Goal: Find specific page/section: Find specific page/section

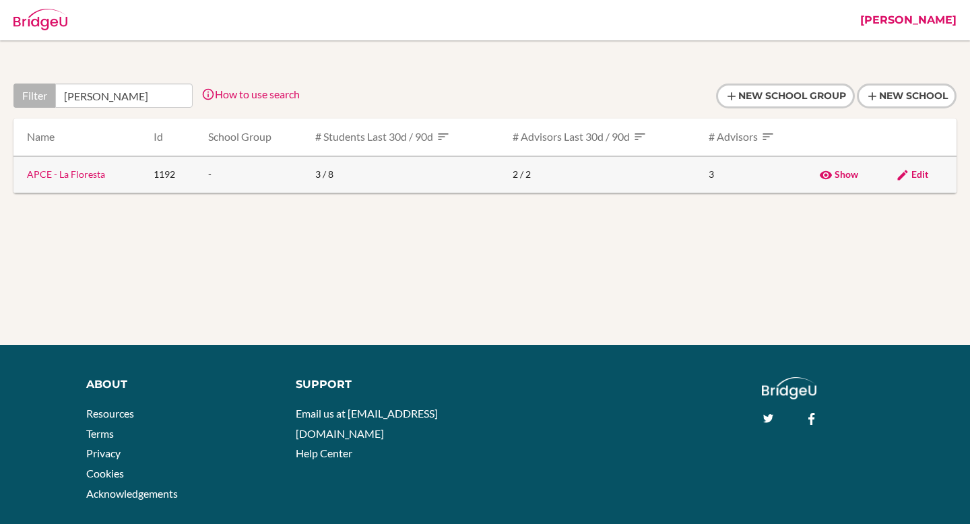
type input "flores"
click at [69, 177] on link "APCE - La Floresta" at bounding box center [66, 173] width 78 height 11
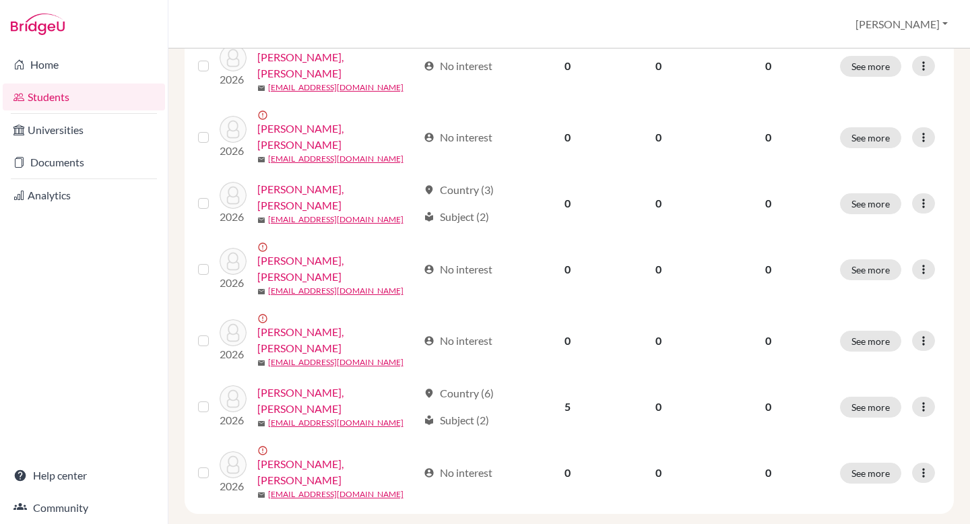
scroll to position [1179, 0]
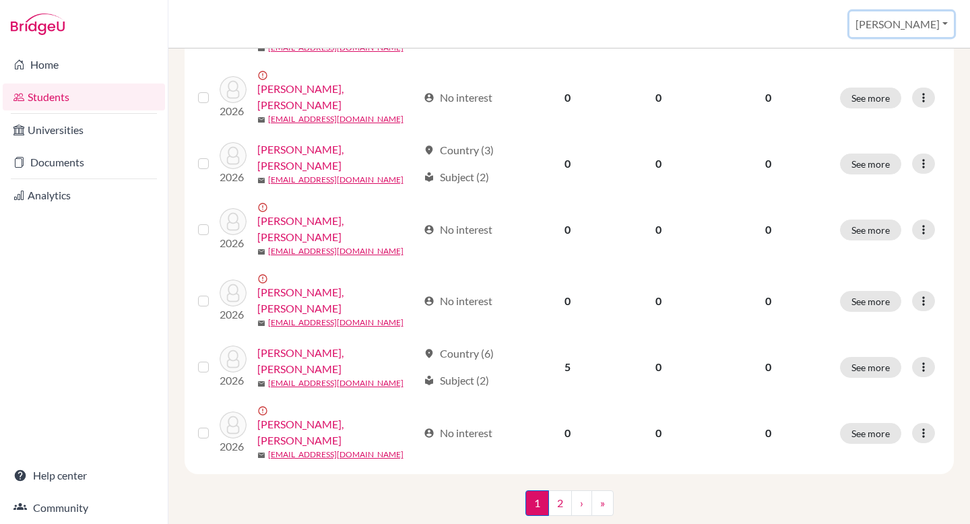
click at [932, 22] on button "[PERSON_NAME]" at bounding box center [902, 24] width 104 height 26
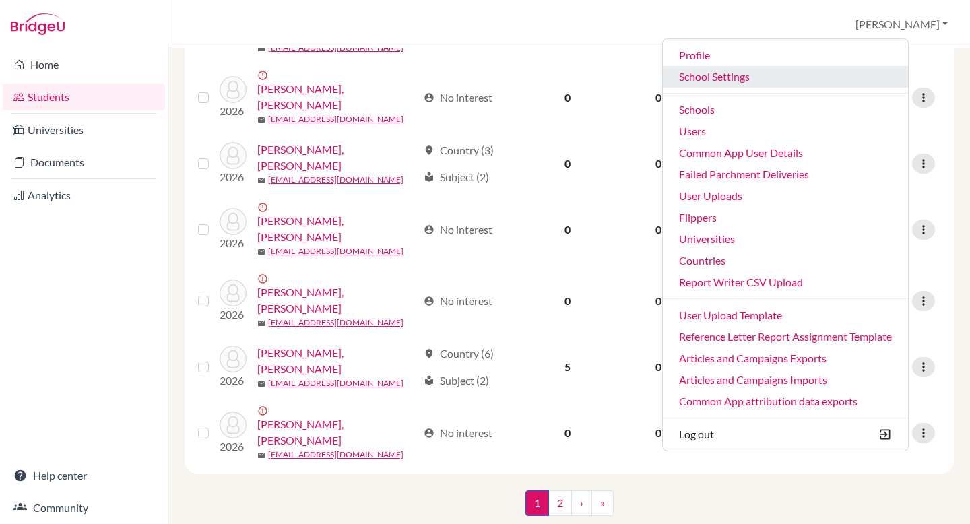
click at [852, 85] on link "School Settings" at bounding box center [785, 77] width 245 height 22
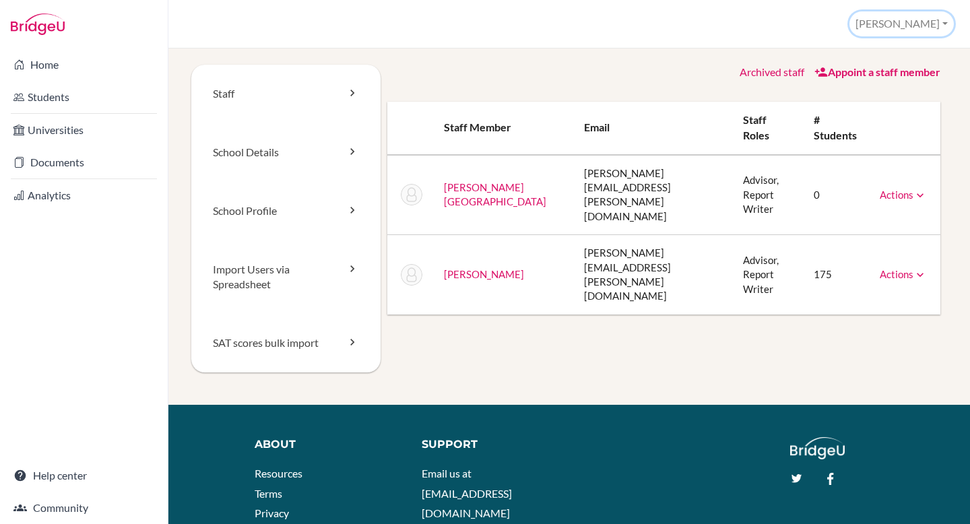
click at [917, 27] on button "[PERSON_NAME]" at bounding box center [902, 23] width 104 height 25
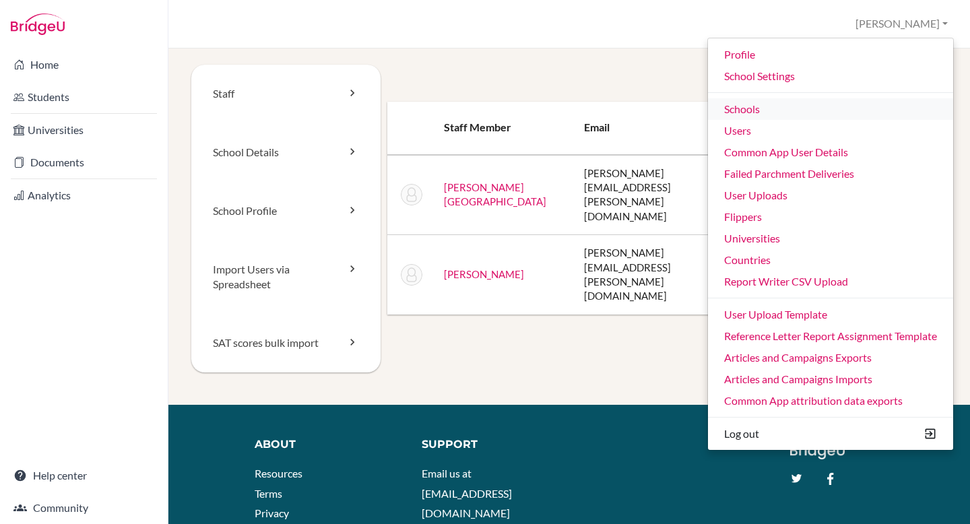
click at [827, 115] on link "Schools" at bounding box center [830, 109] width 245 height 22
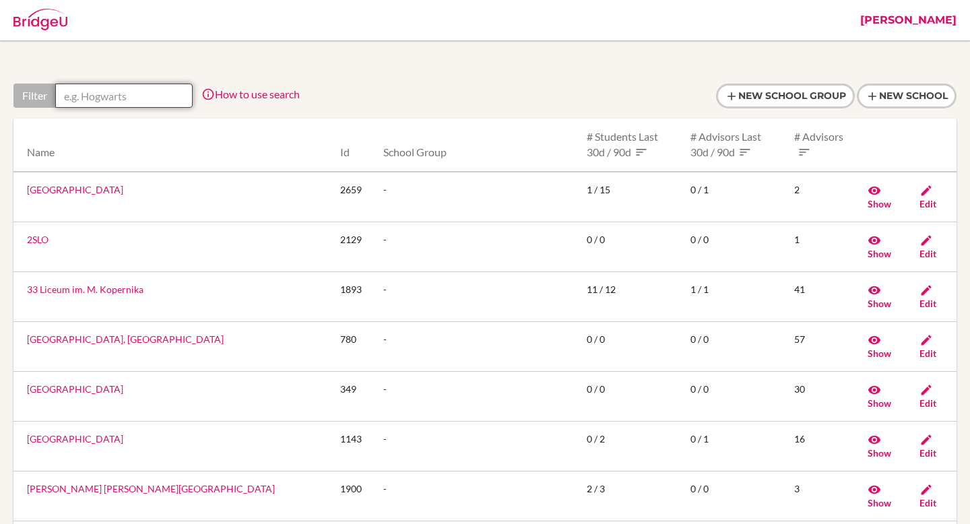
click at [155, 95] on input "text" at bounding box center [123, 96] width 137 height 24
paste input "InstituciÃ³n educativa Infantas"
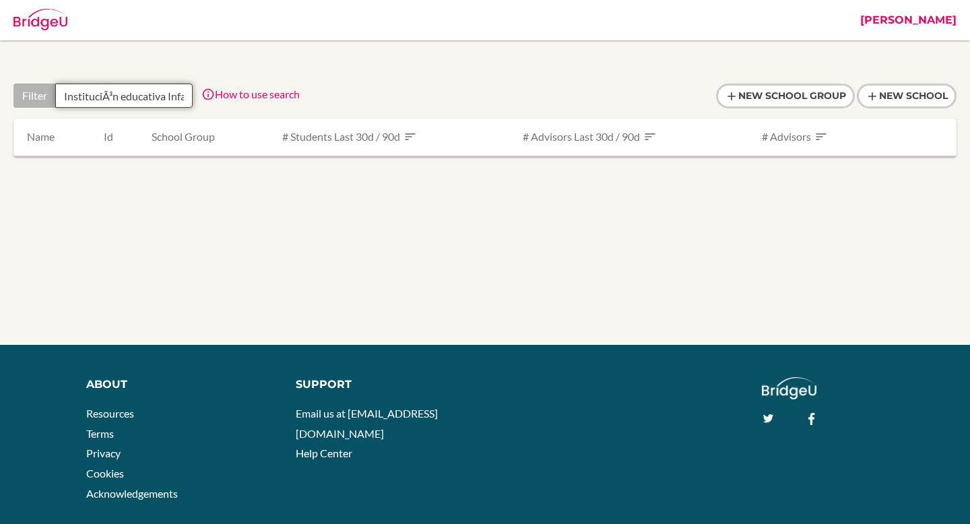
drag, startPoint x: 142, startPoint y: 96, endPoint x: 0, endPoint y: 95, distance: 141.5
click at [0, 95] on div "Filter InstituciÃ³n educativa Infantas How to use search Filter by school name,…" at bounding box center [485, 133] width 970 height 187
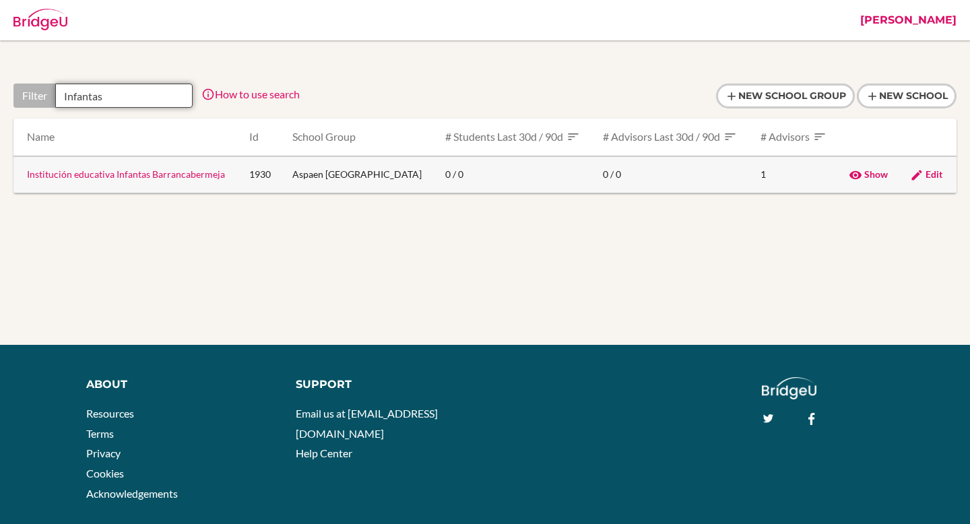
type input "Infantas"
click at [173, 173] on link "Institución educativa Infantas Barrancabermeja" at bounding box center [126, 173] width 198 height 11
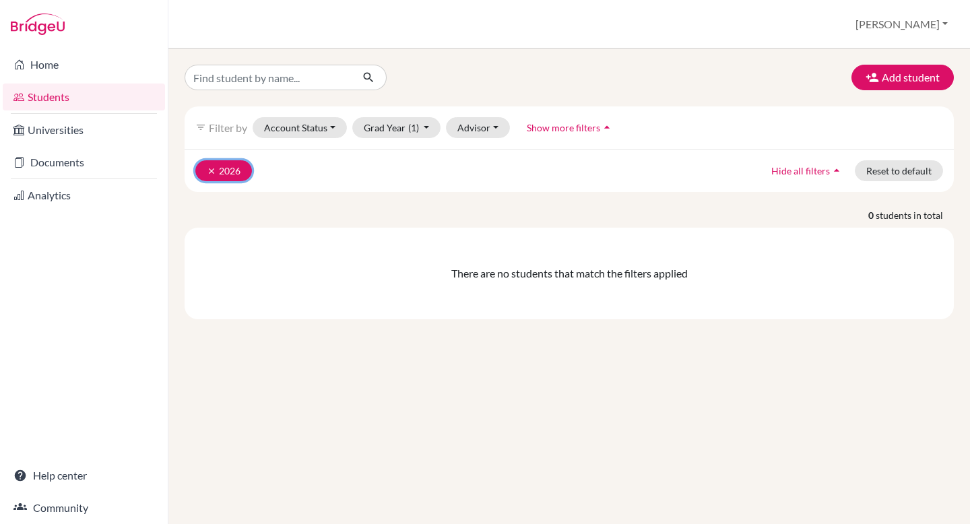
click at [210, 171] on icon "clear" at bounding box center [211, 170] width 9 height 9
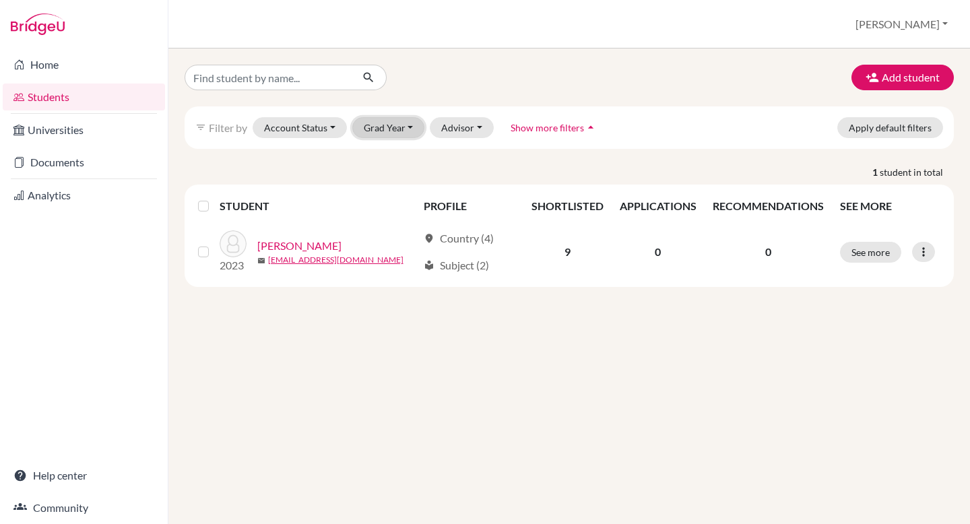
click at [377, 125] on button "Grad Year" at bounding box center [388, 127] width 73 height 21
click at [383, 128] on button "Grad Year" at bounding box center [388, 127] width 73 height 21
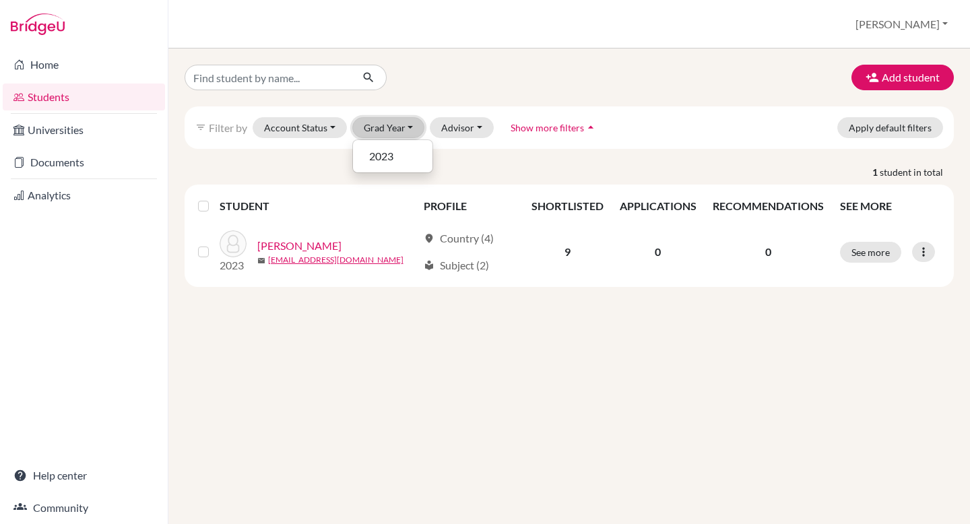
click at [383, 128] on button "Grad Year" at bounding box center [388, 127] width 73 height 21
